Goal: Navigation & Orientation: Find specific page/section

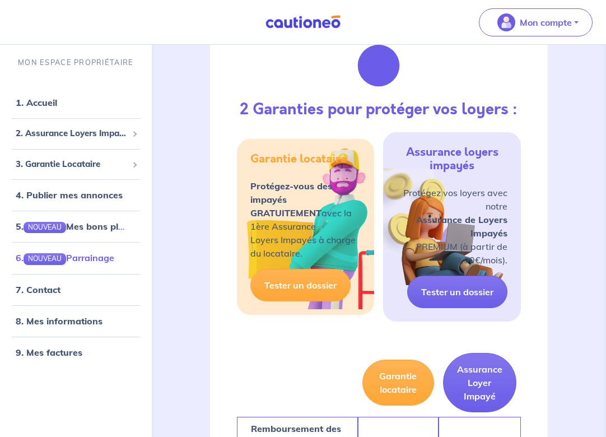
scroll to position [743, 0]
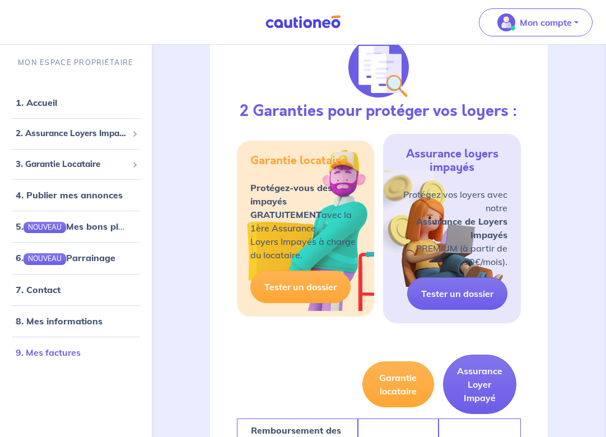
click at [56, 353] on link "9. Mes factures" at bounding box center [48, 352] width 65 height 11
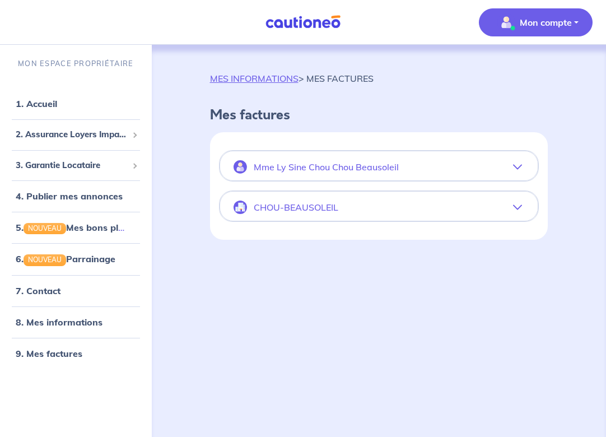
scroll to position [1, 0]
click at [352, 167] on p "Mme Ly Sine Chou Chou Beausoleil" at bounding box center [326, 166] width 145 height 11
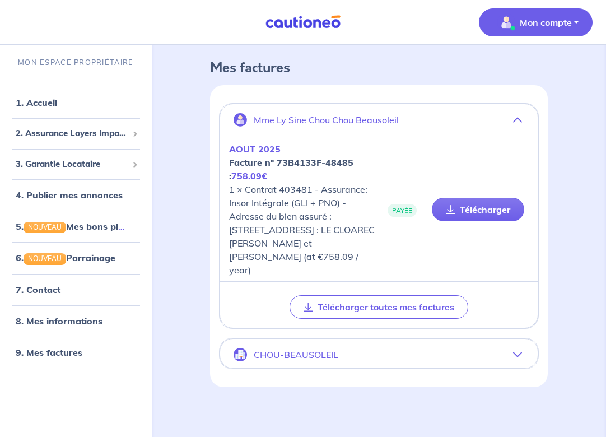
scroll to position [51, 0]
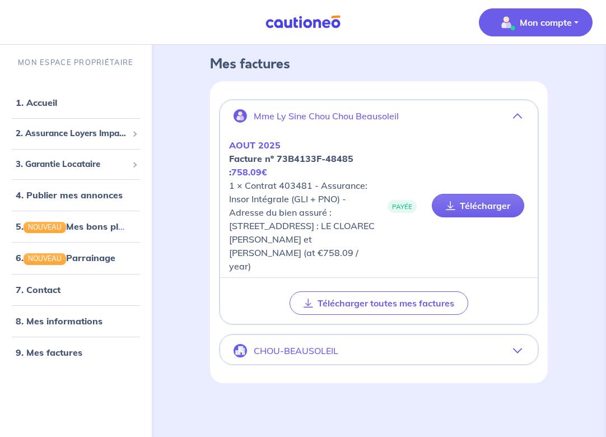
click at [306, 349] on p "CHOU-BEAUSOLEIL" at bounding box center [296, 351] width 85 height 11
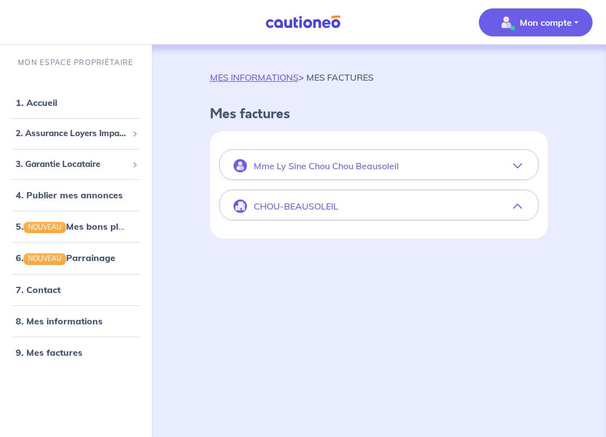
scroll to position [38, 0]
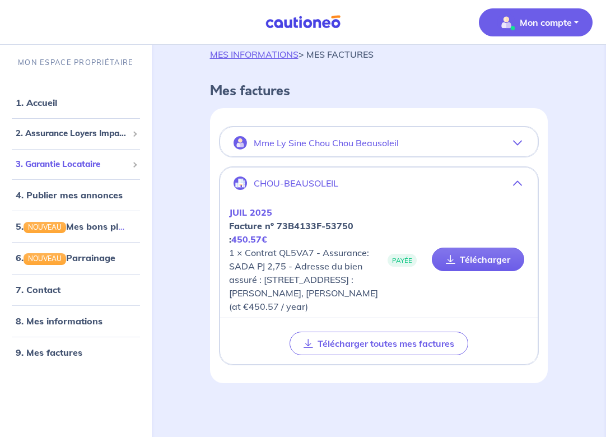
click at [74, 166] on span "3. Garantie Locataire" at bounding box center [72, 164] width 112 height 13
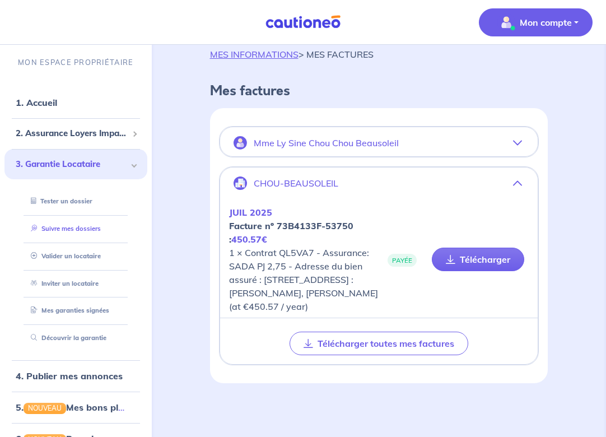
click at [68, 227] on link "Suivre mes dossiers" at bounding box center [63, 229] width 74 height 8
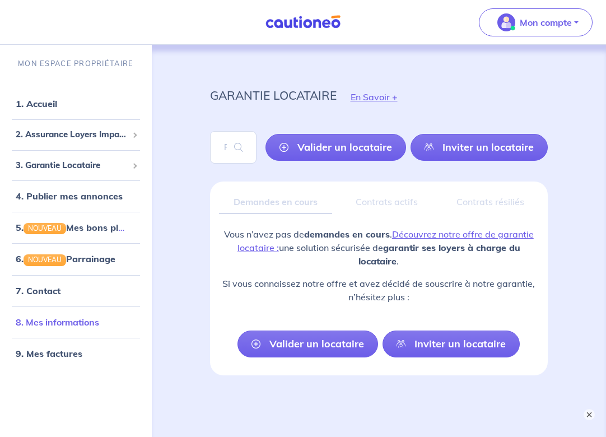
click at [64, 323] on link "8. Mes informations" at bounding box center [57, 321] width 83 height 11
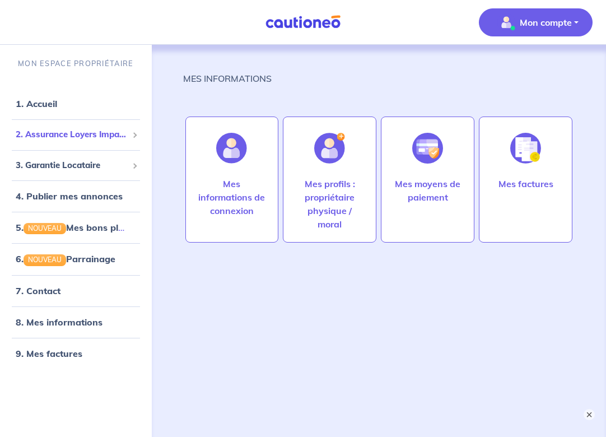
click at [85, 137] on span "2. Assurance Loyers Impayés" at bounding box center [72, 134] width 112 height 13
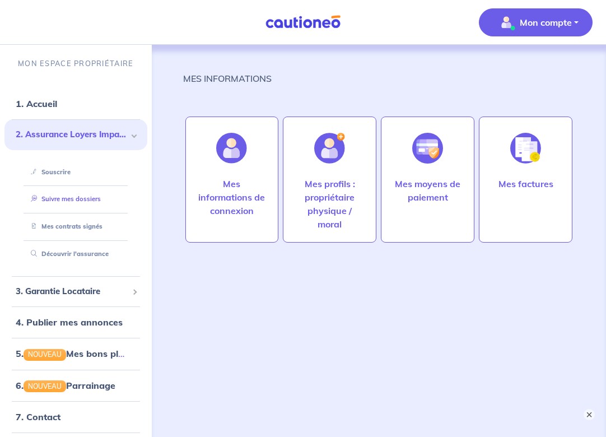
click at [50, 203] on link "Suivre mes dossiers" at bounding box center [63, 199] width 74 height 8
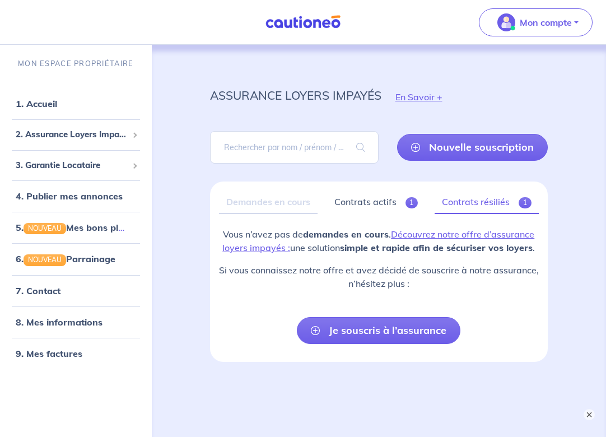
click at [477, 202] on link "Contrats résiliés 1" at bounding box center [487, 202] width 104 height 24
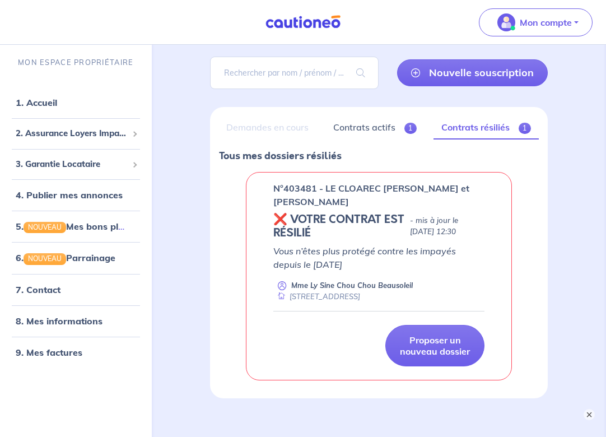
scroll to position [71, 0]
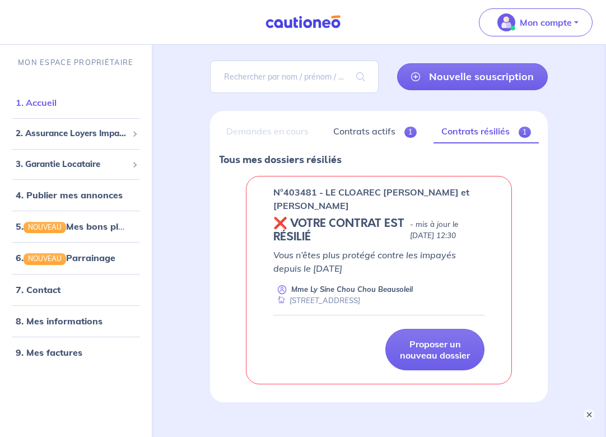
click at [39, 107] on link "1. Accueil" at bounding box center [36, 102] width 41 height 11
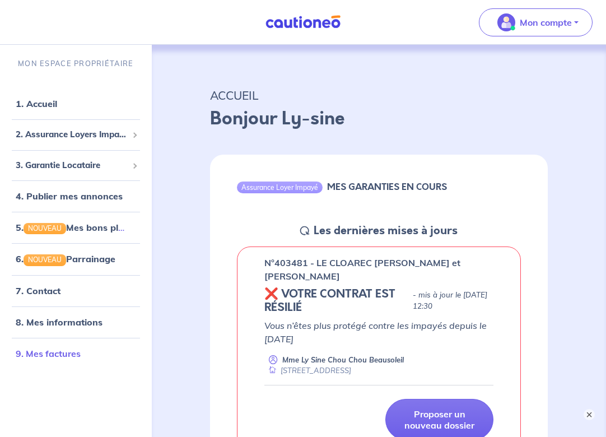
click at [63, 355] on link "9. Mes factures" at bounding box center [48, 353] width 65 height 11
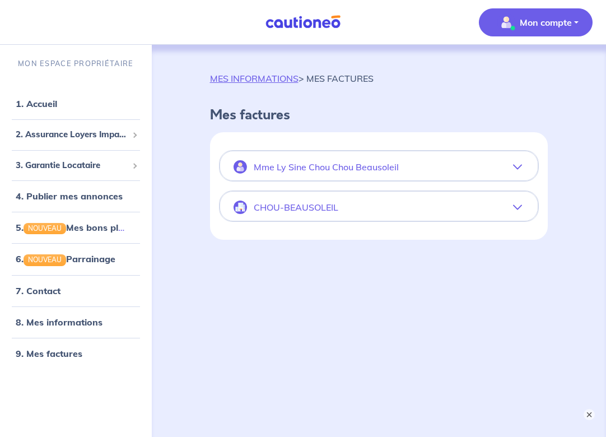
click at [330, 171] on p "Mme Ly Sine Chou Chou Beausoleil" at bounding box center [326, 167] width 145 height 11
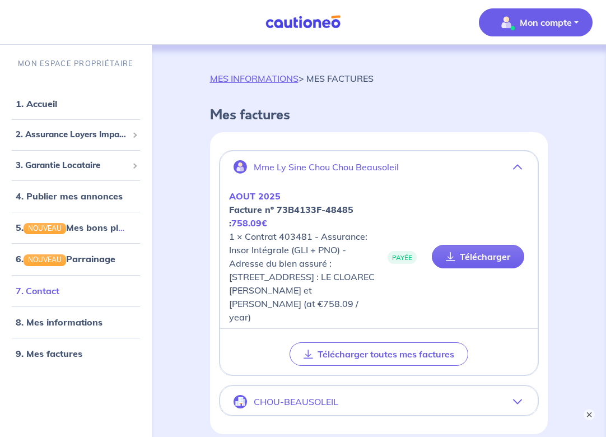
click at [43, 296] on link "7. Contact" at bounding box center [38, 290] width 44 height 11
